Goal: Task Accomplishment & Management: Use online tool/utility

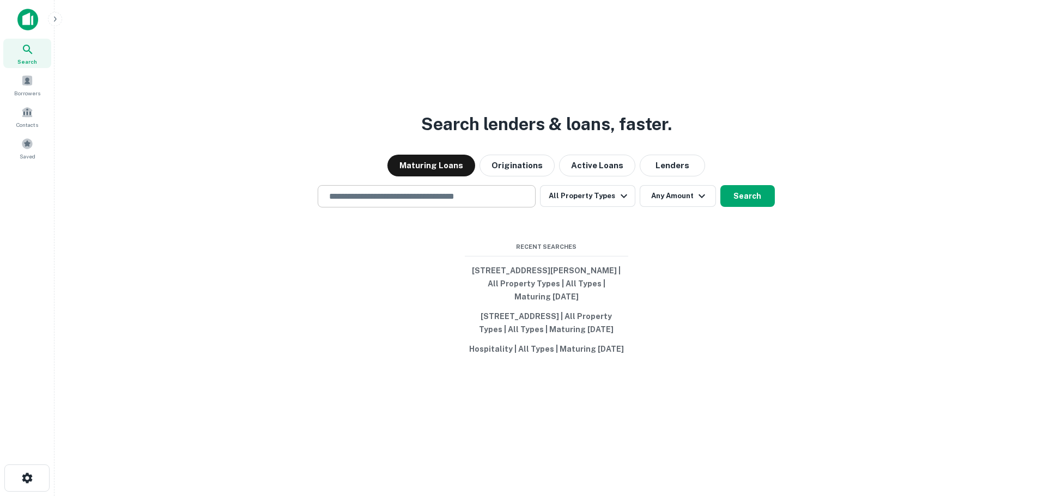
click at [454, 190] on input "text" at bounding box center [427, 196] width 208 height 13
paste input "**********"
type input "**********"
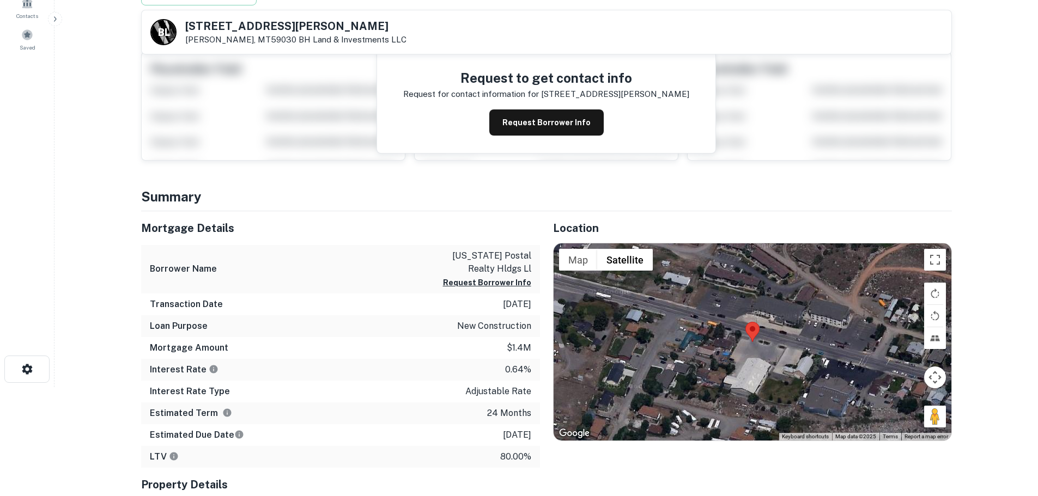
scroll to position [218, 0]
